Goal: Use online tool/utility: Utilize a website feature to perform a specific function

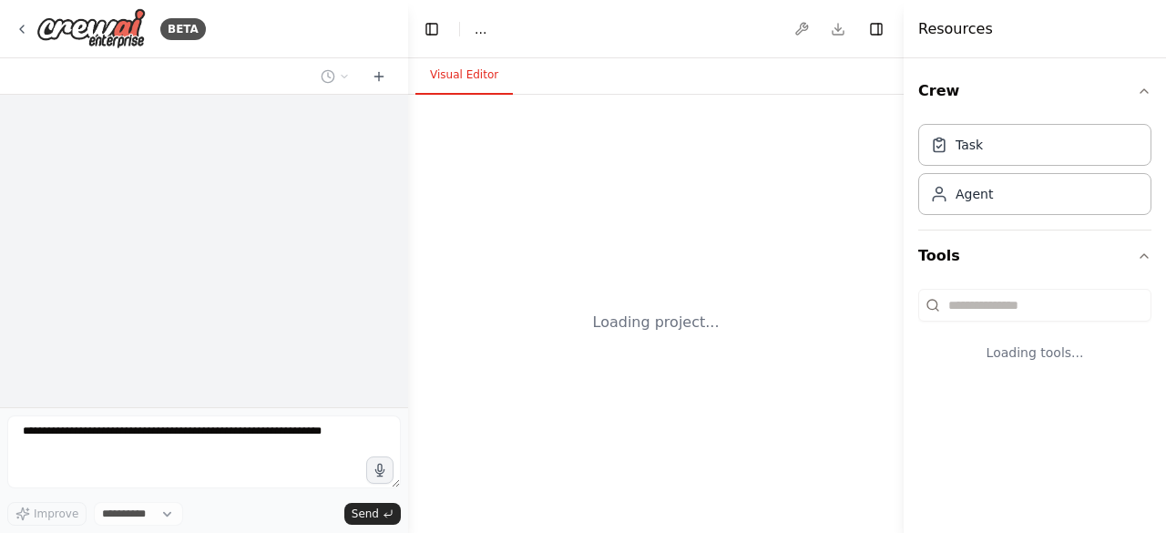
select select "****"
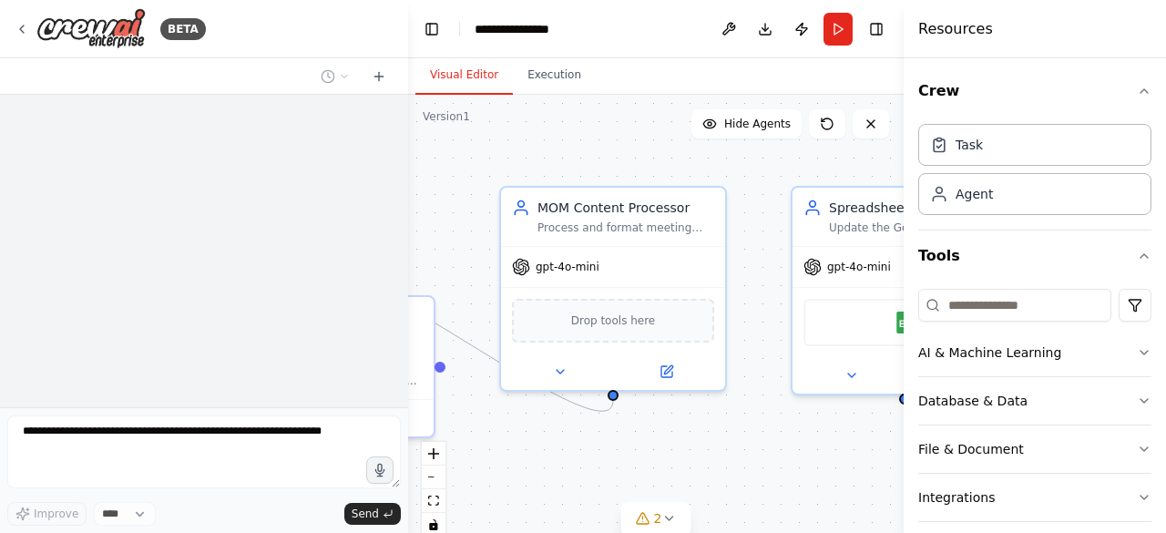
click at [762, 442] on div ".deletable-edge-delete-btn { width: 20px; height: 20px; border: 0px solid #ffff…" at bounding box center [656, 322] width 496 height 455
